Goal: Task Accomplishment & Management: Use online tool/utility

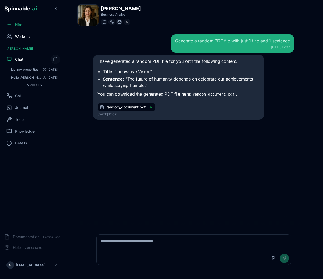
click at [24, 38] on span "Workers" at bounding box center [22, 36] width 15 height 5
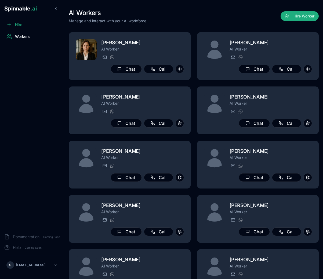
click at [271, 22] on div "AI Workers Manage and interact with your AI workforce Hire Worker" at bounding box center [194, 16] width 250 height 15
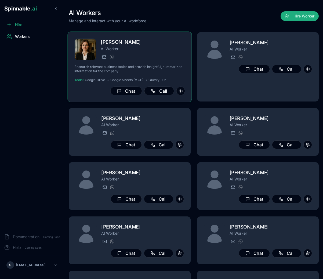
click at [142, 50] on p "AI Worker" at bounding box center [143, 48] width 84 height 5
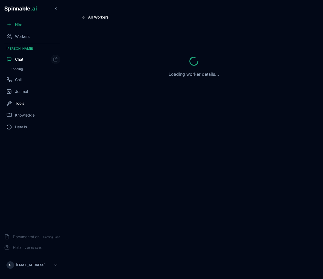
click at [23, 105] on span "Tools" at bounding box center [19, 103] width 9 height 5
click at [20, 39] on div "Workers" at bounding box center [32, 36] width 60 height 11
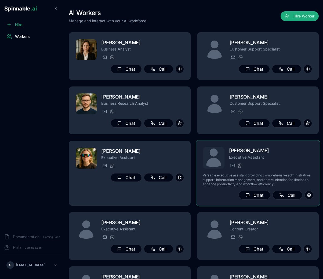
scroll to position [26, 0]
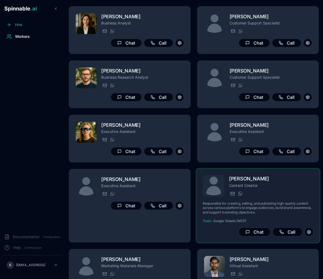
click at [271, 210] on p "Responsible for creating, editing, and publishing high-quality content across v…" at bounding box center [258, 208] width 111 height 13
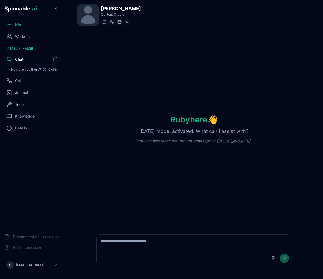
click at [22, 108] on div "Tools" at bounding box center [32, 104] width 60 height 11
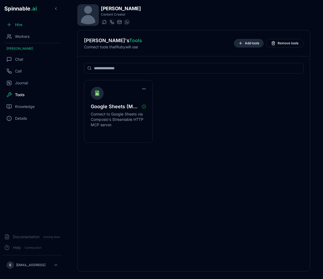
click at [252, 41] on span "Add tools" at bounding box center [252, 43] width 14 height 4
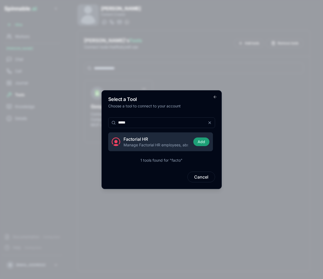
type input "*****"
click at [204, 142] on button "Add" at bounding box center [202, 142] width 16 height 9
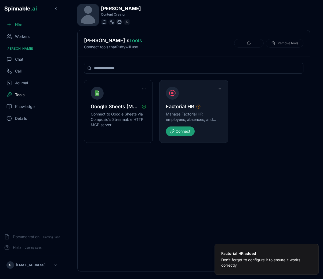
click at [180, 129] on button "Connect" at bounding box center [180, 132] width 29 height 10
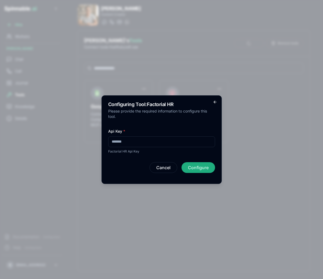
click at [217, 101] on icon "button" at bounding box center [215, 102] width 4 height 4
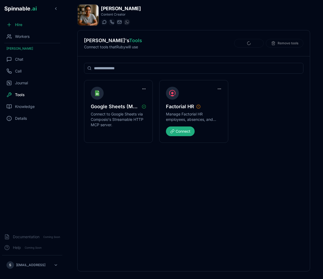
click at [241, 112] on div "Google Sheets (MCP) Connect to Google Sheets via Composio's Streamable HTTP MCP…" at bounding box center [194, 111] width 220 height 63
click at [244, 105] on div "Google Sheets (MCP) Connect to Google Sheets via Composio's Streamable HTTP MCP…" at bounding box center [194, 111] width 220 height 63
click at [190, 193] on div "Google Sheets (MCP) Connect to Google Sheets via Composio's Streamable HTTP MCP…" at bounding box center [194, 163] width 233 height 215
click at [294, 121] on div "Google Sheets (MCP) Connect to Google Sheets via Composio's Streamable HTTP MCP…" at bounding box center [194, 111] width 220 height 63
